Goal: Use online tool/utility: Utilize a website feature to perform a specific function

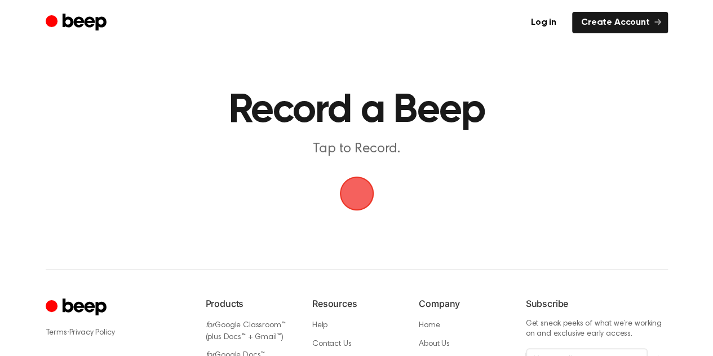
click at [358, 193] on span "button" at bounding box center [356, 193] width 38 height 38
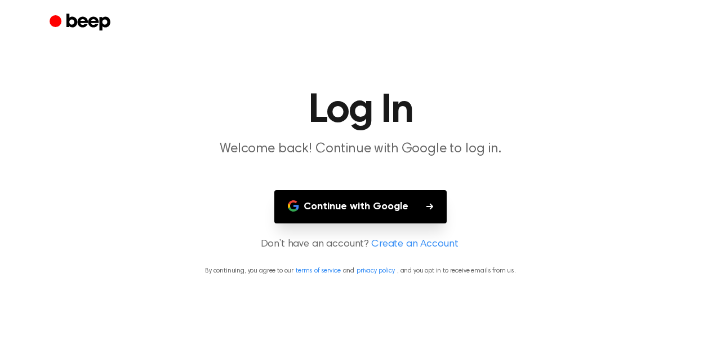
click at [358, 193] on button "Continue with Google" at bounding box center [360, 206] width 172 height 33
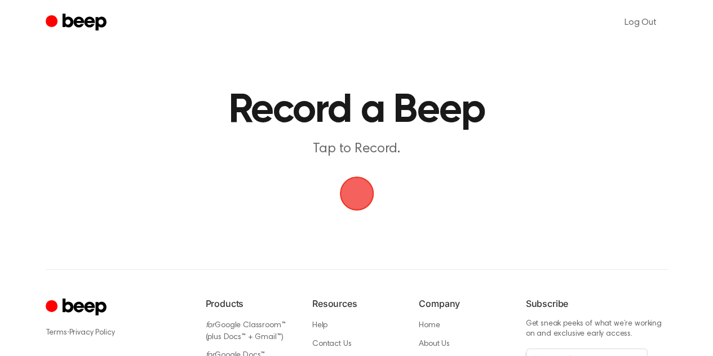
click at [358, 196] on span "button" at bounding box center [357, 193] width 46 height 46
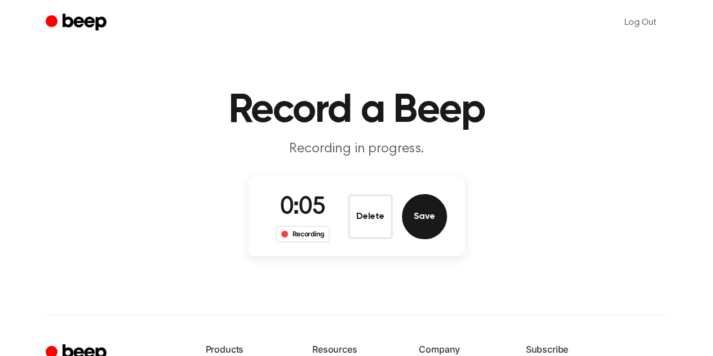
click at [432, 224] on button "Save" at bounding box center [424, 216] width 45 height 45
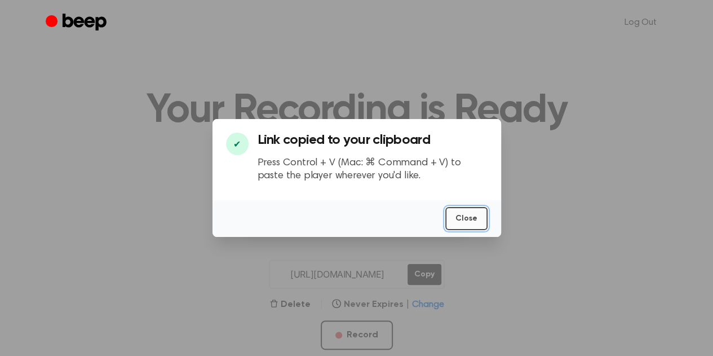
click at [478, 217] on button "Close" at bounding box center [466, 218] width 42 height 23
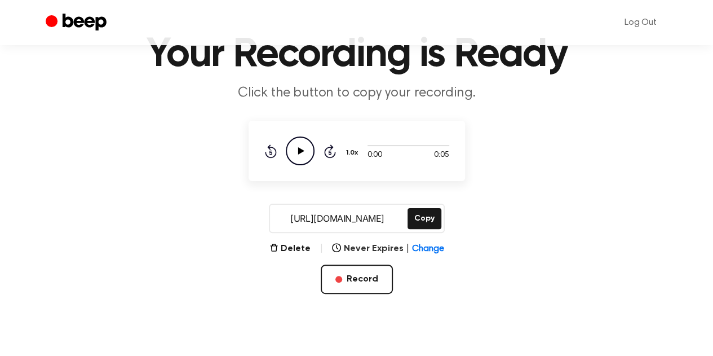
scroll to position [75, 0]
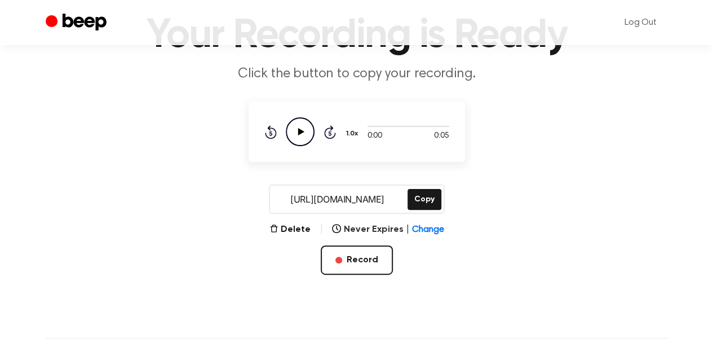
click at [305, 140] on icon "Play Audio" at bounding box center [300, 131] width 29 height 29
click at [425, 201] on button "Copy" at bounding box center [424, 199] width 34 height 21
